Goal: Task Accomplishment & Management: Manage account settings

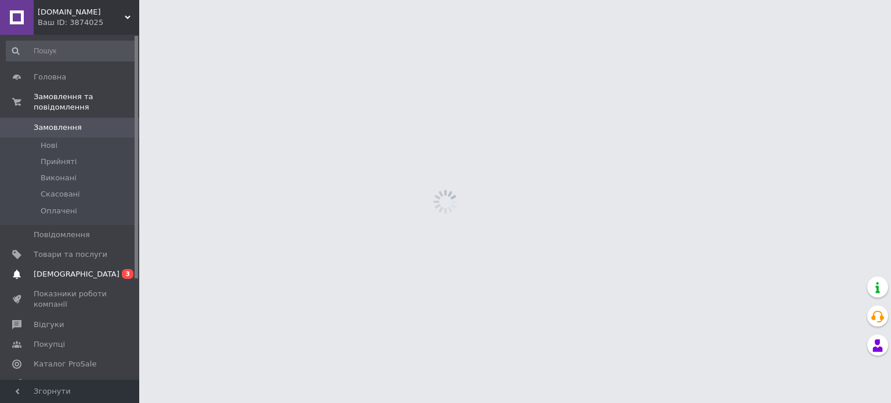
click at [74, 269] on span "[DEMOGRAPHIC_DATA]" at bounding box center [77, 274] width 86 height 10
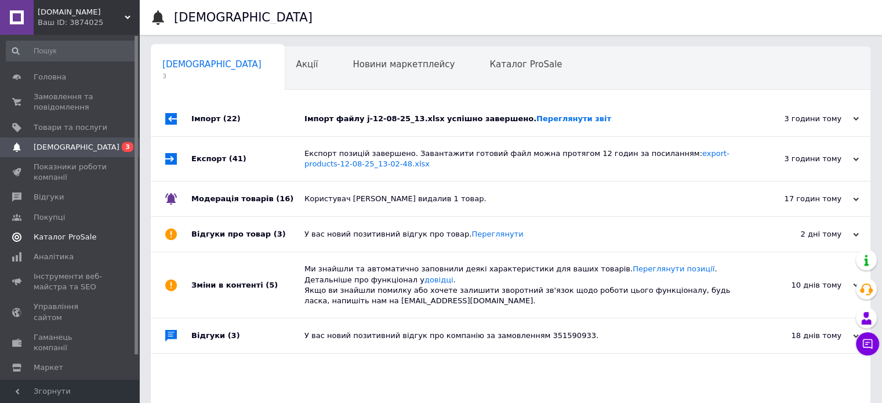
click at [86, 237] on span "Каталог ProSale" at bounding box center [65, 237] width 63 height 10
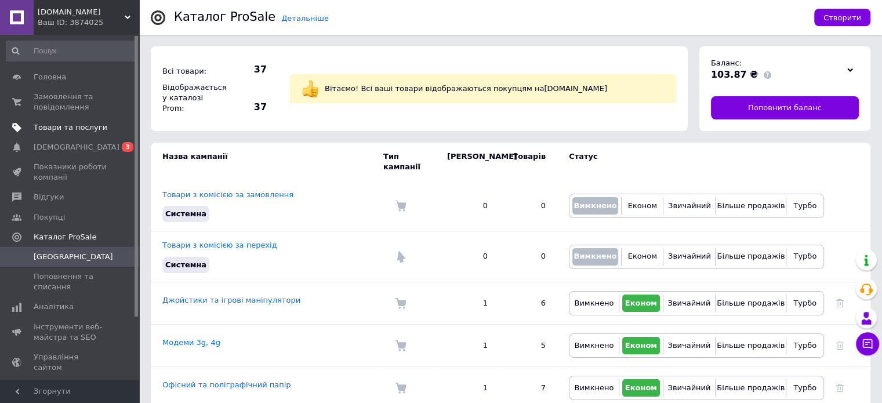
click at [75, 126] on span "Товари та послуги" at bounding box center [71, 127] width 74 height 10
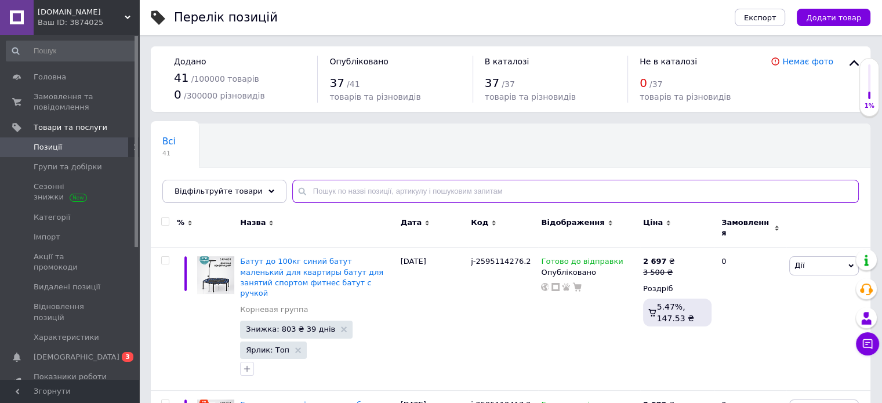
click at [310, 196] on input "text" at bounding box center [575, 191] width 567 height 23
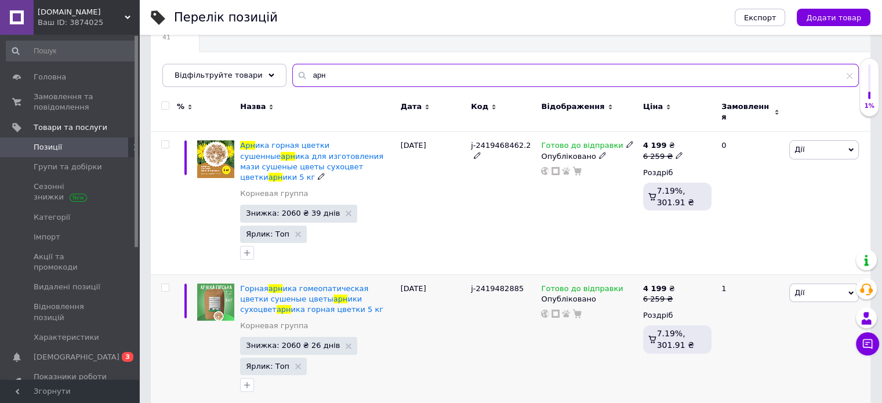
scroll to position [245, 0]
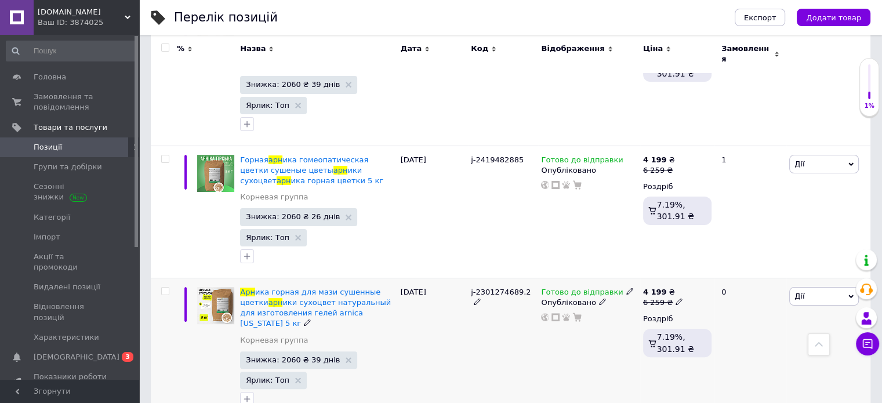
type input "арн"
click at [169, 287] on span at bounding box center [165, 291] width 8 height 8
click at [169, 288] on input "checkbox" at bounding box center [165, 292] width 8 height 8
checkbox input "true"
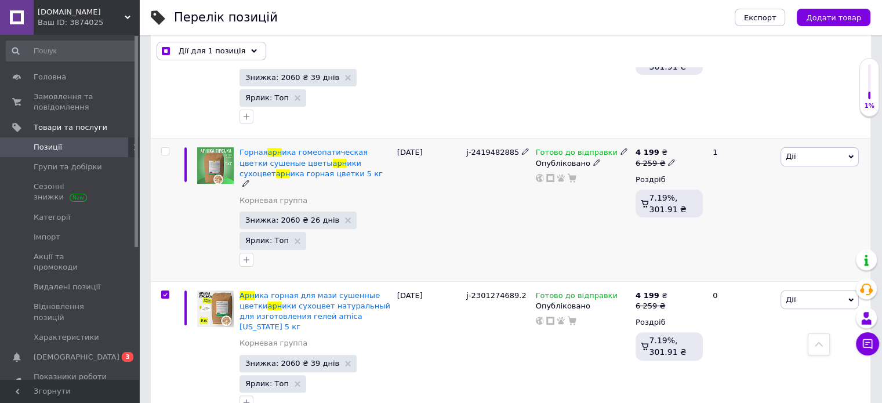
click at [164, 148] on input "checkbox" at bounding box center [165, 152] width 8 height 8
checkbox input "true"
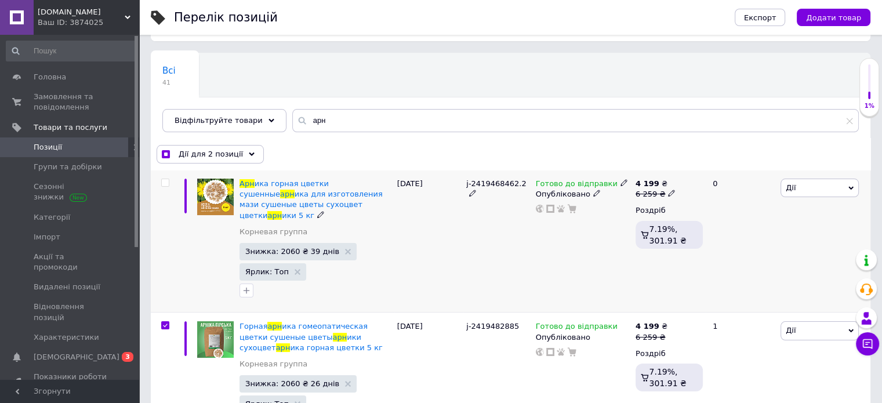
click at [165, 183] on input "checkbox" at bounding box center [165, 183] width 8 height 8
click at [207, 161] on div "Дії для 3 позиції" at bounding box center [210, 154] width 107 height 19
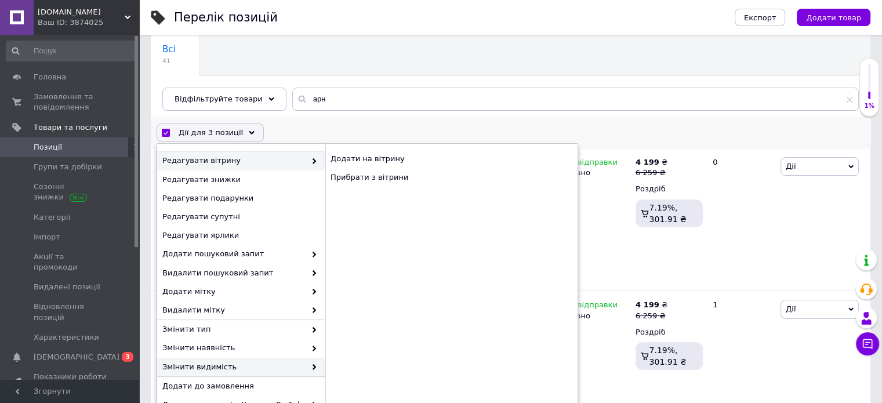
scroll to position [129, 0]
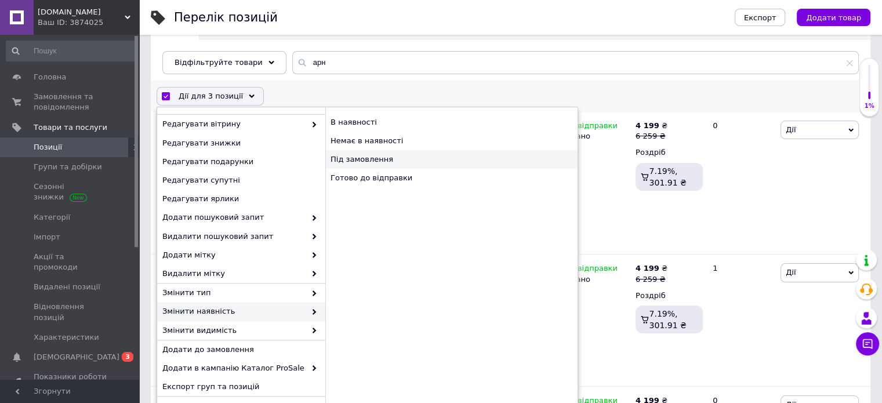
click at [374, 163] on div "Під замовлення" at bounding box center [451, 159] width 252 height 19
checkbox input "false"
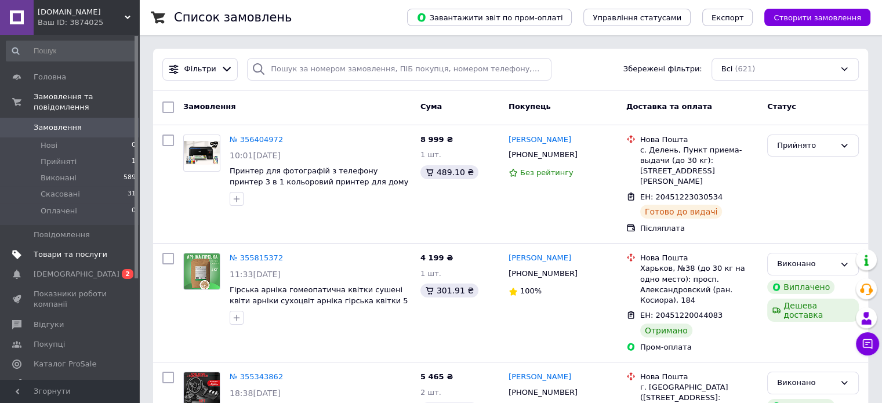
click at [89, 249] on span "Товари та послуги" at bounding box center [71, 254] width 74 height 10
